Goal: Information Seeking & Learning: Learn about a topic

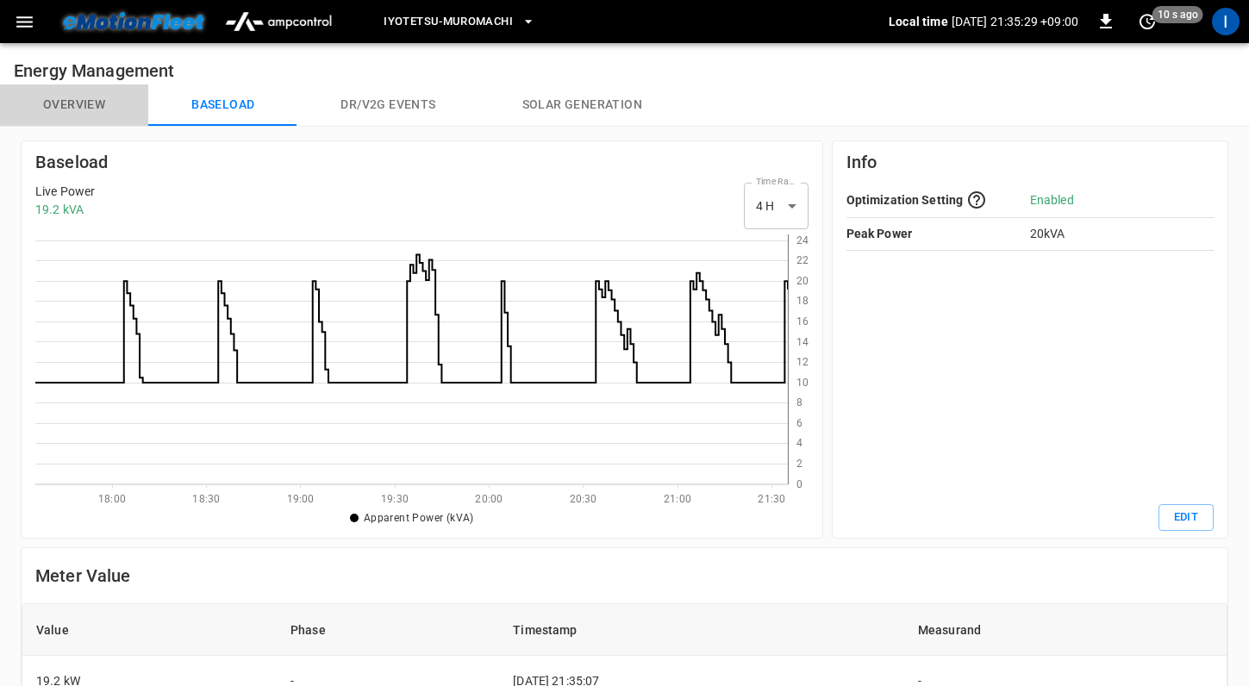
click at [110, 94] on button "Overview" at bounding box center [74, 104] width 148 height 41
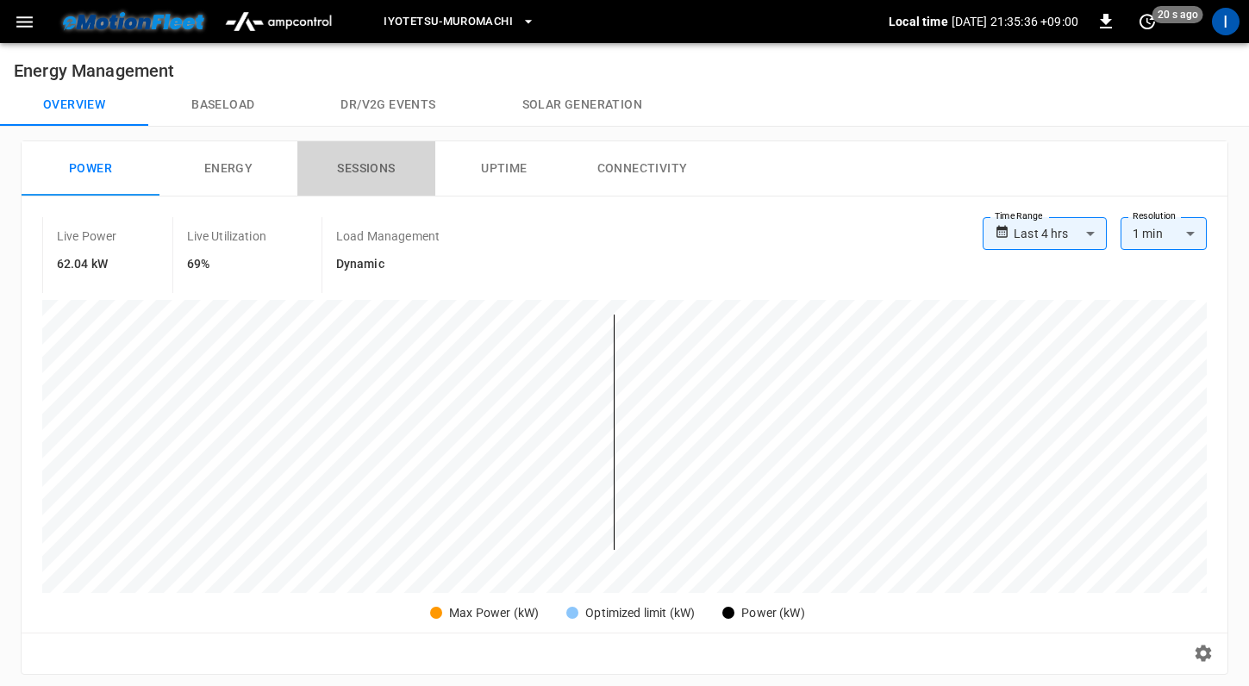
click at [353, 188] on button "Sessions" at bounding box center [366, 168] width 138 height 55
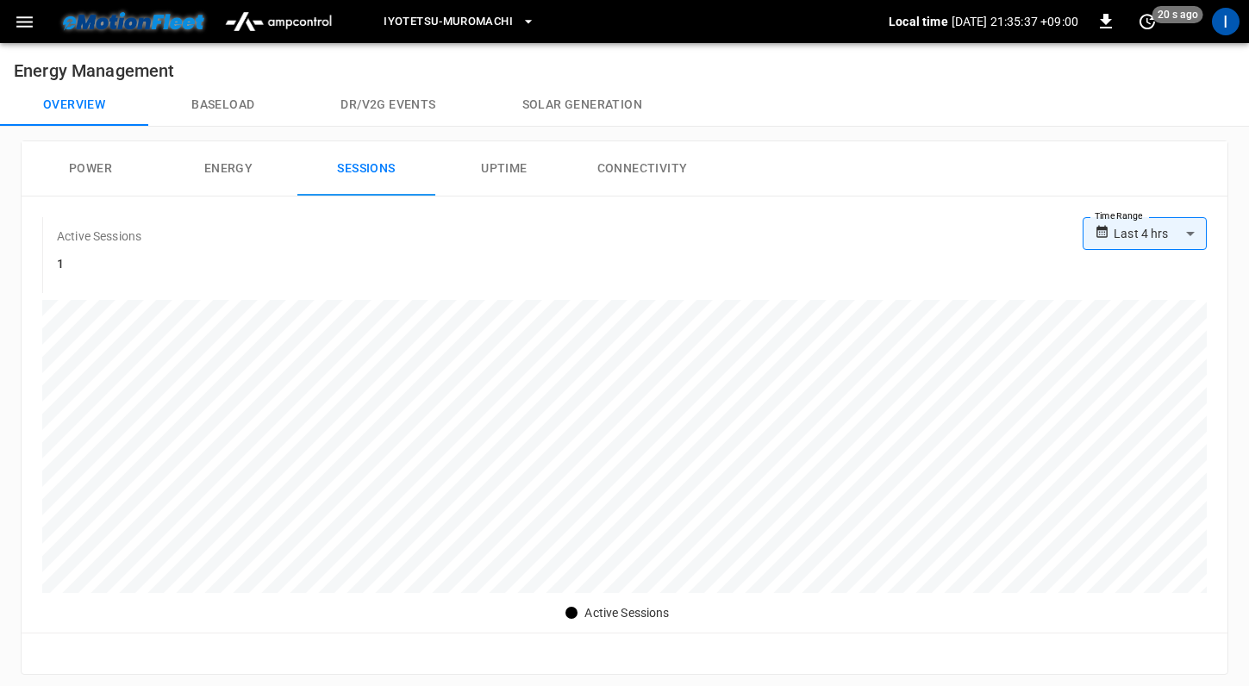
click at [119, 188] on button "Power" at bounding box center [91, 168] width 138 height 55
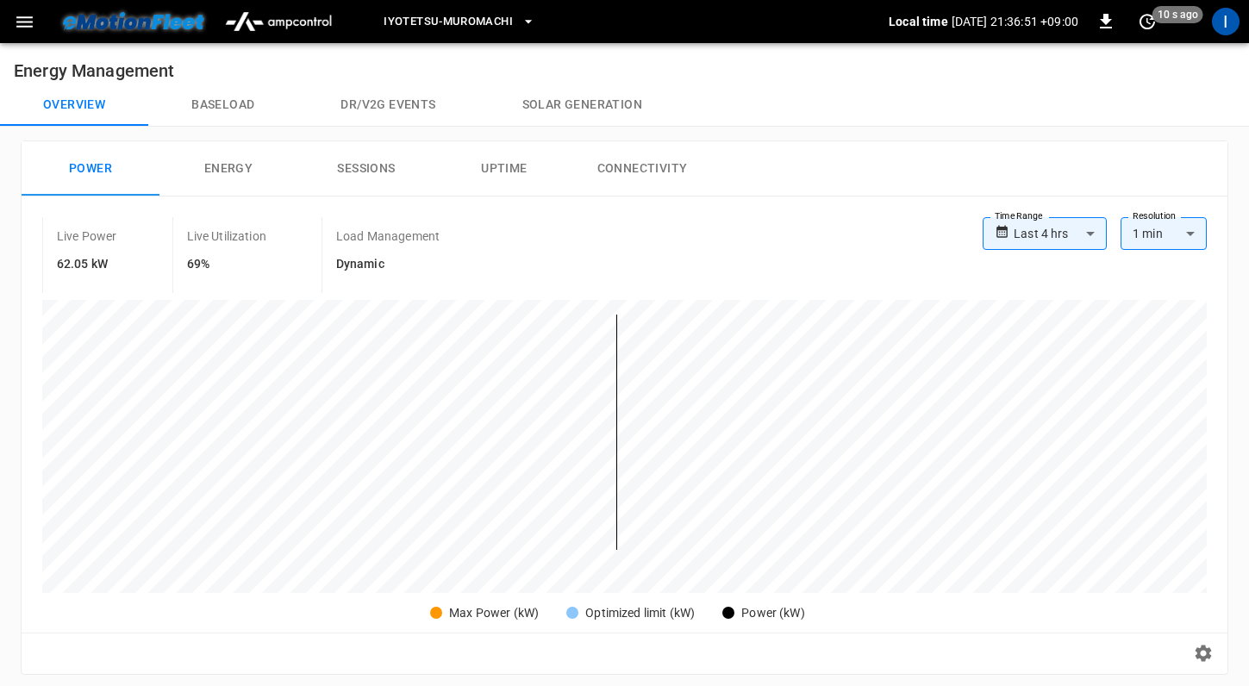
click at [1061, 227] on body "**********" at bounding box center [624, 663] width 1249 height 1327
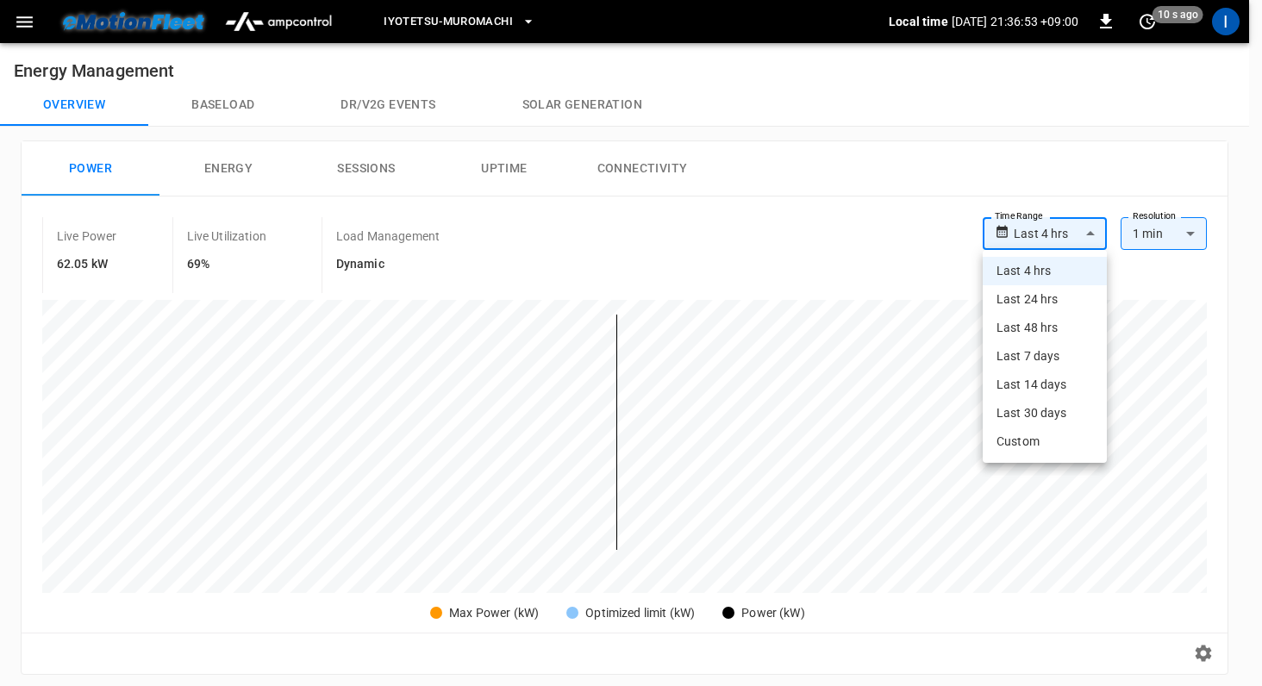
click at [807, 275] on div at bounding box center [631, 343] width 1262 height 686
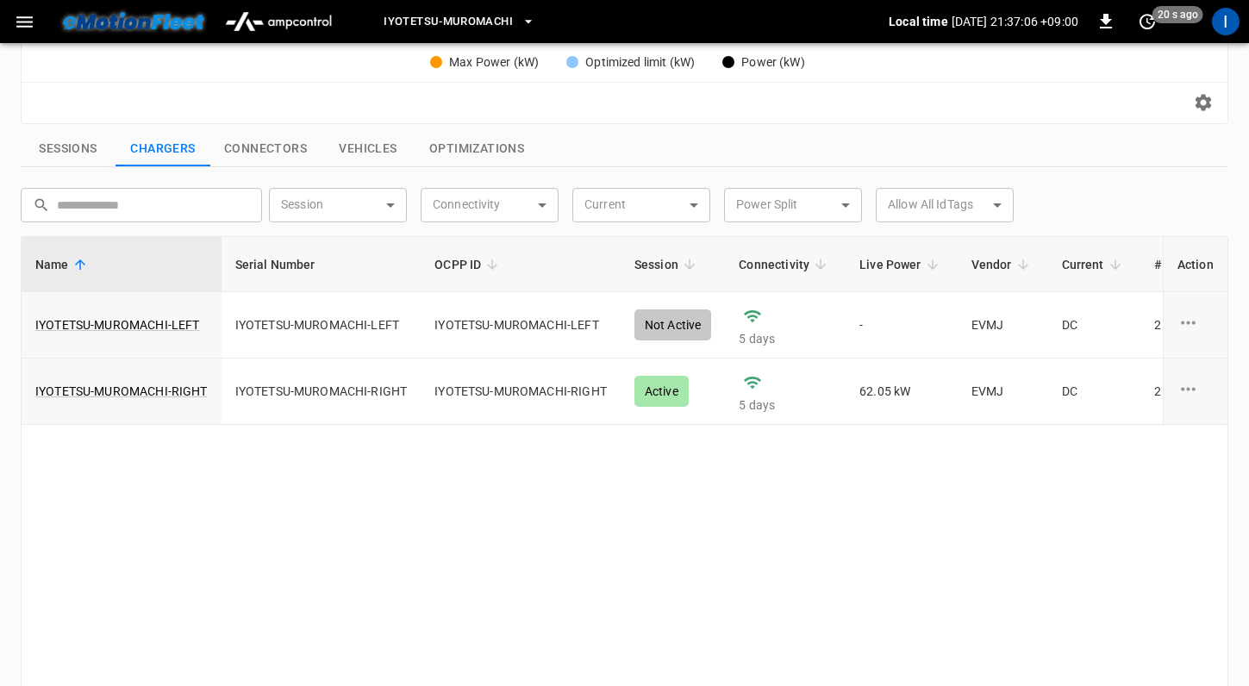
scroll to position [520, 0]
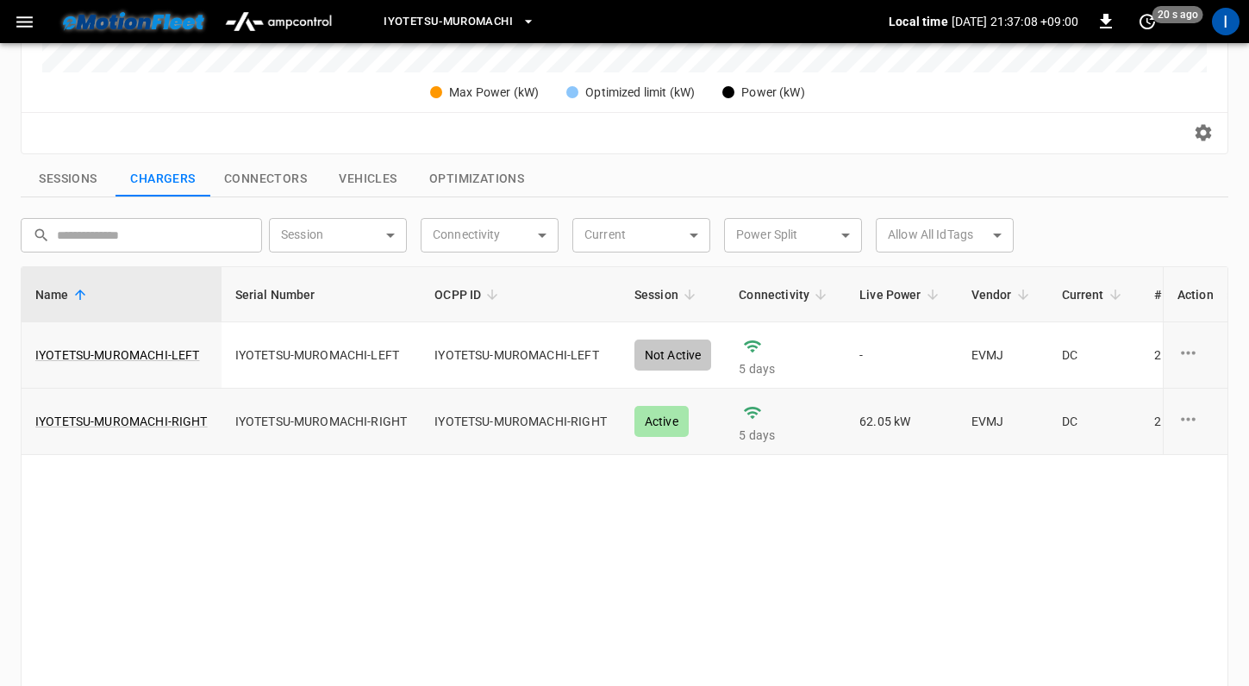
click at [871, 421] on td "62.05 kW" at bounding box center [901, 422] width 112 height 66
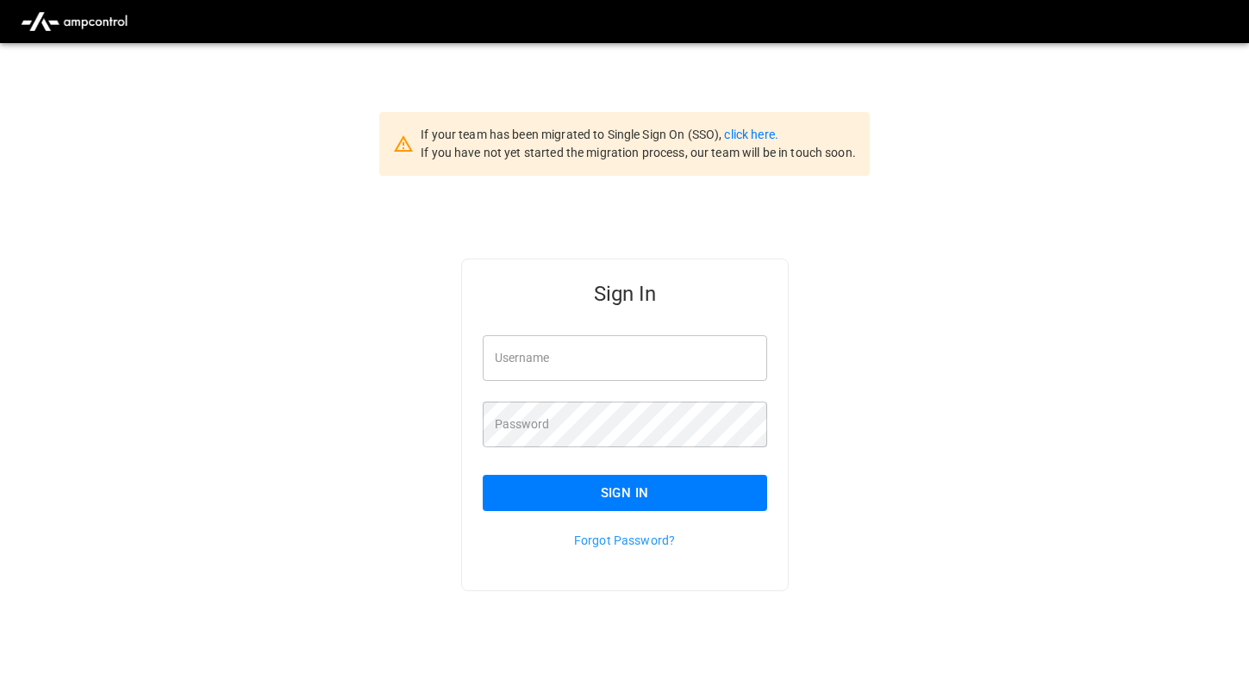
type input "*********"
click at [571, 489] on button "Sign In" at bounding box center [625, 493] width 284 height 36
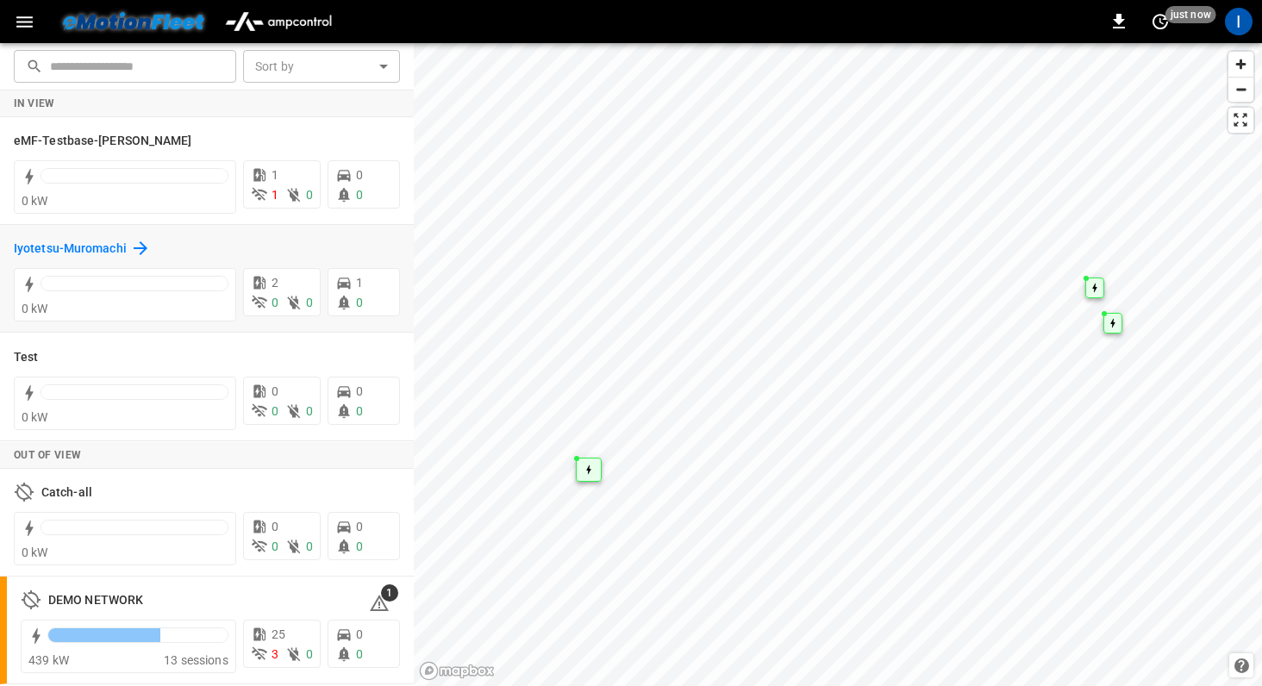
click at [81, 241] on h6 "Iyotetsu-Muromachi" at bounding box center [70, 249] width 113 height 19
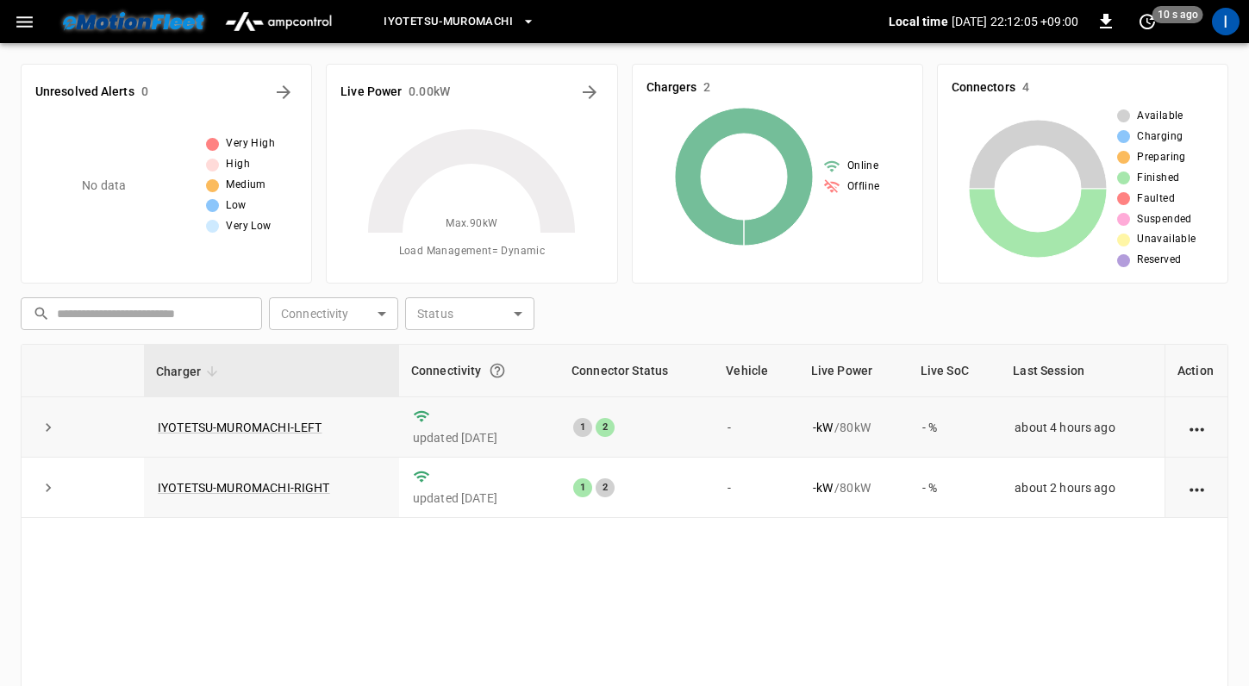
click at [48, 428] on icon "expand row" at bounding box center [48, 427] width 5 height 9
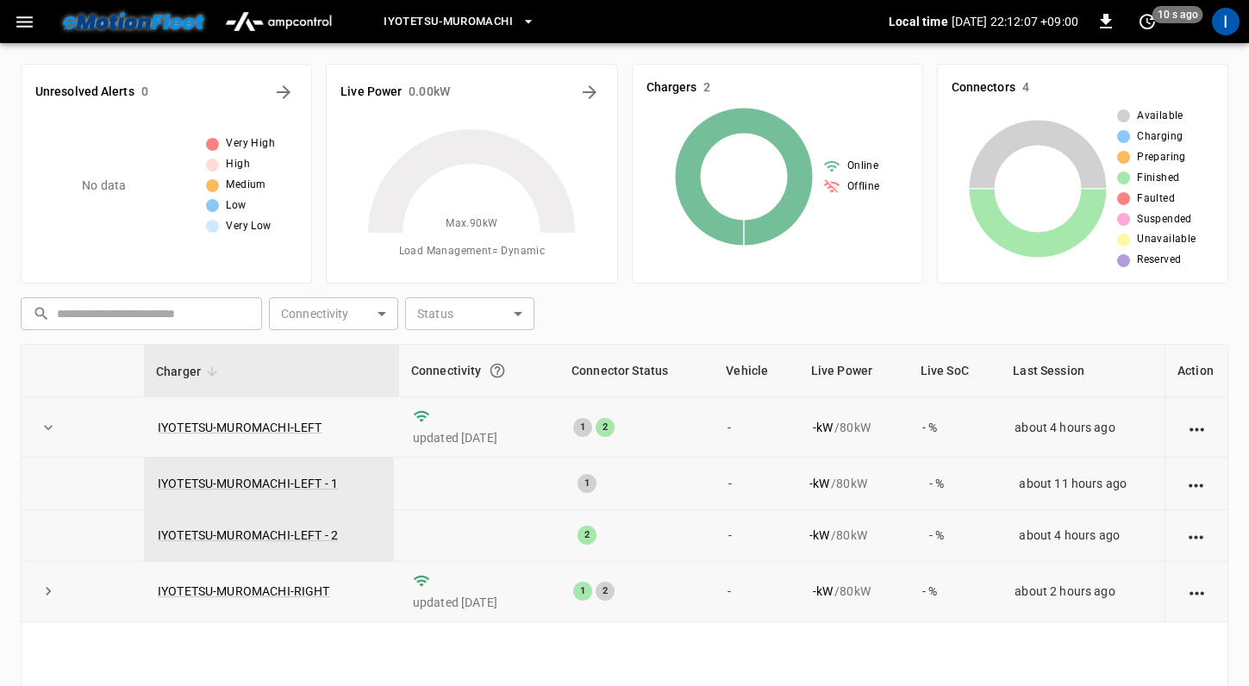
click at [45, 589] on icon "expand row" at bounding box center [48, 591] width 17 height 17
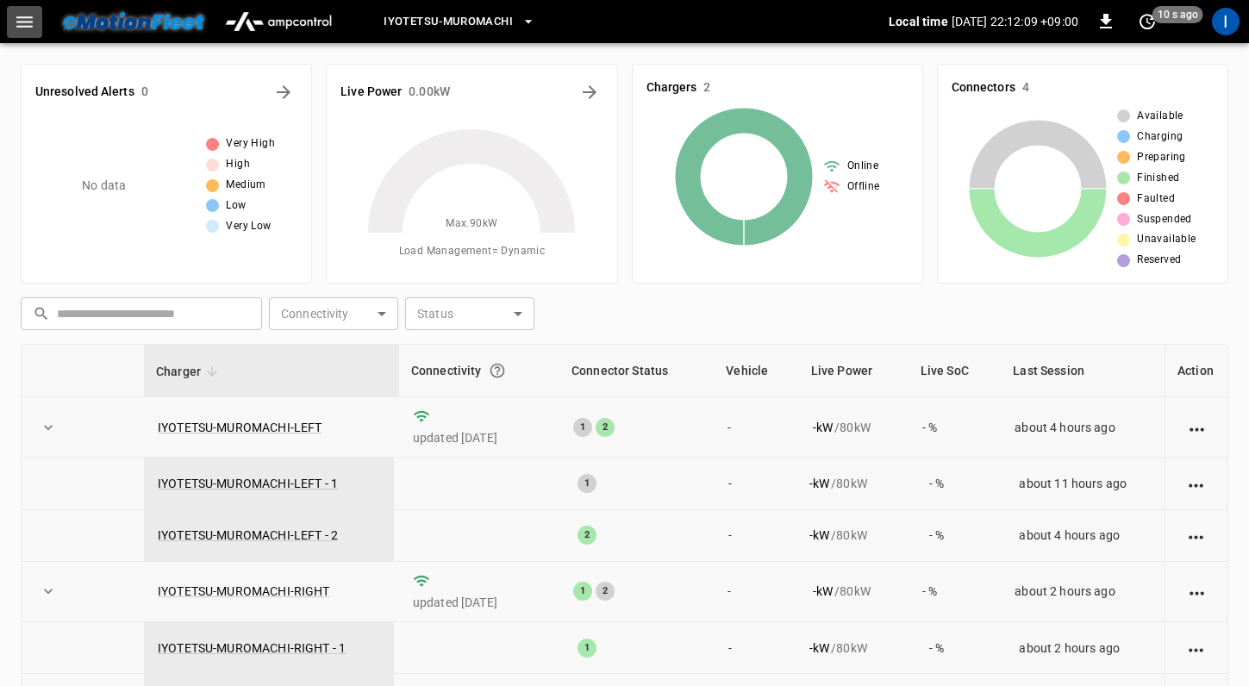
click at [30, 24] on icon "button" at bounding box center [25, 22] width 22 height 22
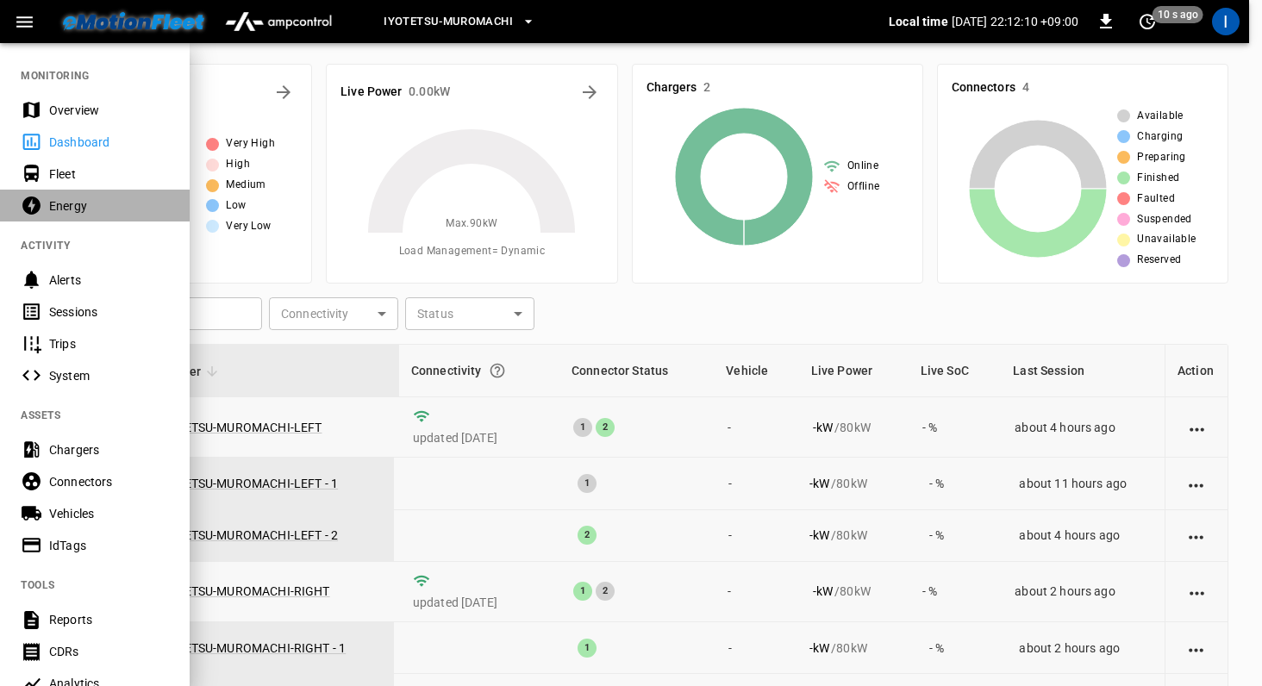
click at [72, 210] on div "Energy" at bounding box center [109, 205] width 120 height 17
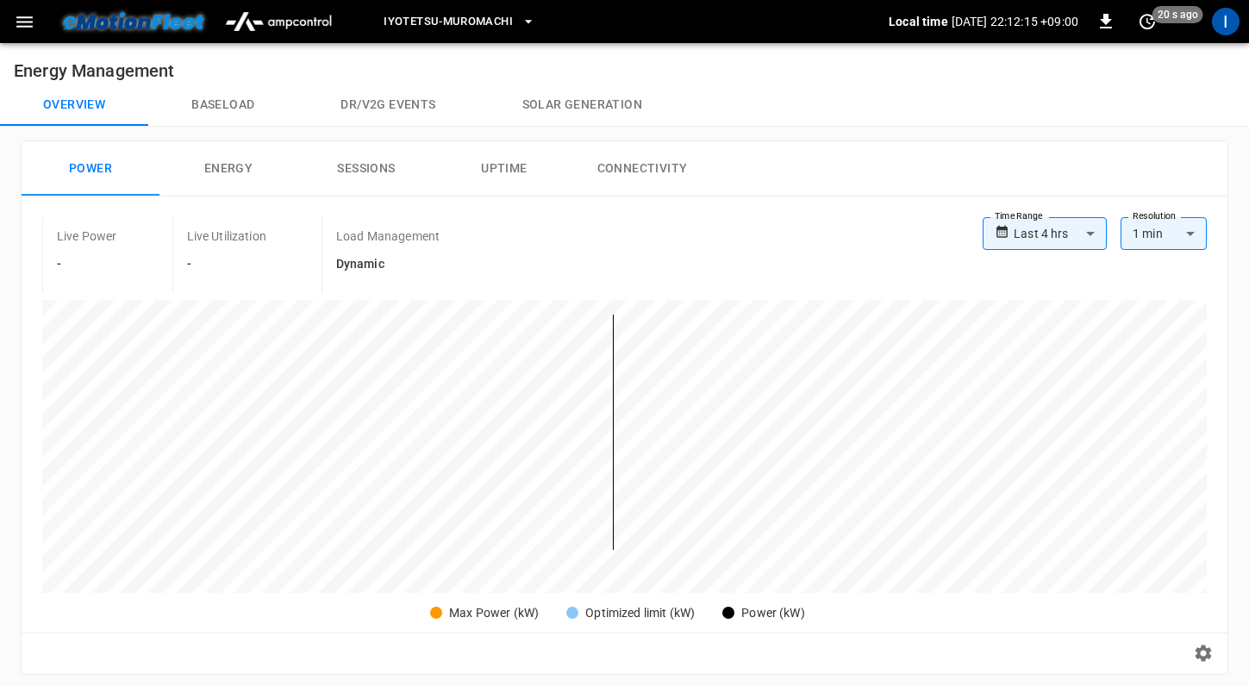
click at [227, 116] on button "Baseload" at bounding box center [222, 104] width 149 height 41
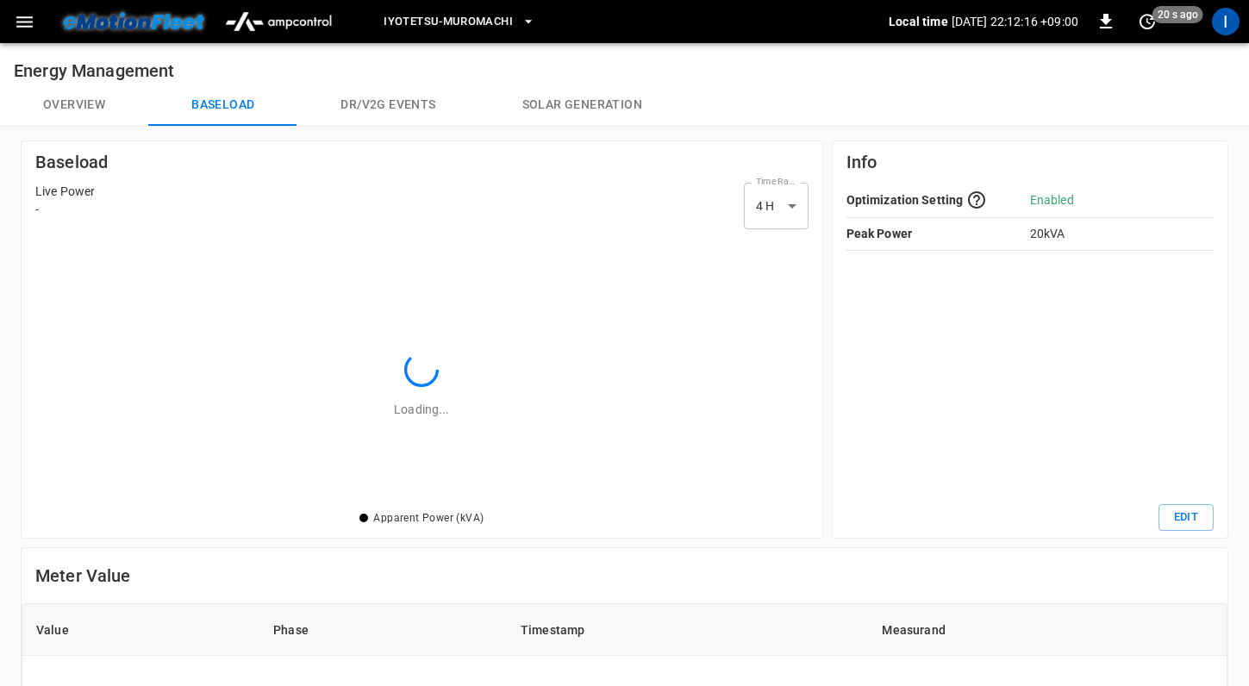
scroll to position [237, 739]
